Goal: Navigation & Orientation: Go to known website

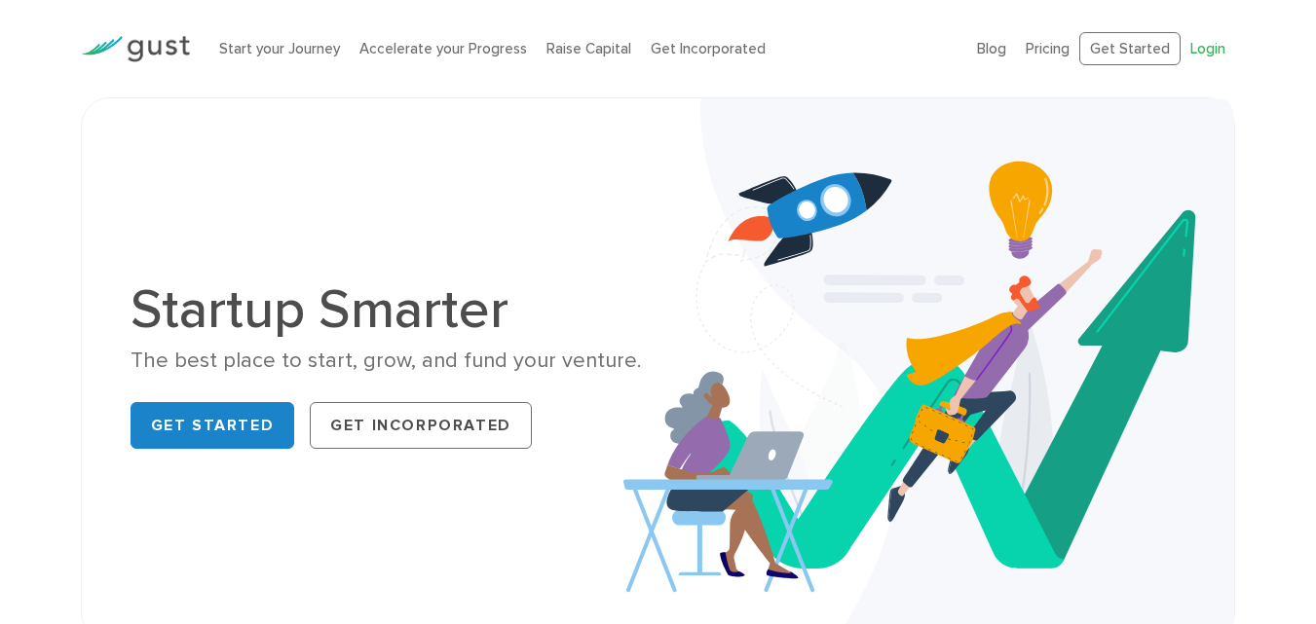
click at [1209, 53] on link "Login" at bounding box center [1207, 49] width 35 height 18
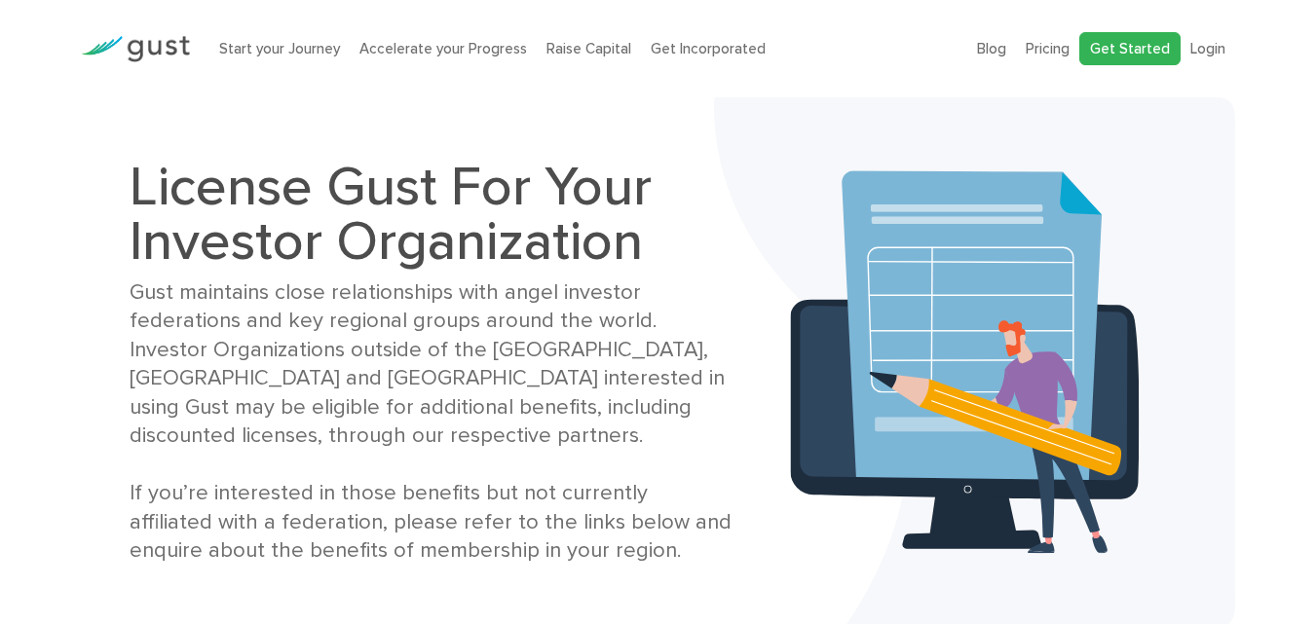
click at [1154, 49] on link "Get Started" at bounding box center [1129, 49] width 101 height 34
click at [1142, 49] on link "Get Started" at bounding box center [1129, 49] width 101 height 34
